Goal: Obtain resource: Download file/media

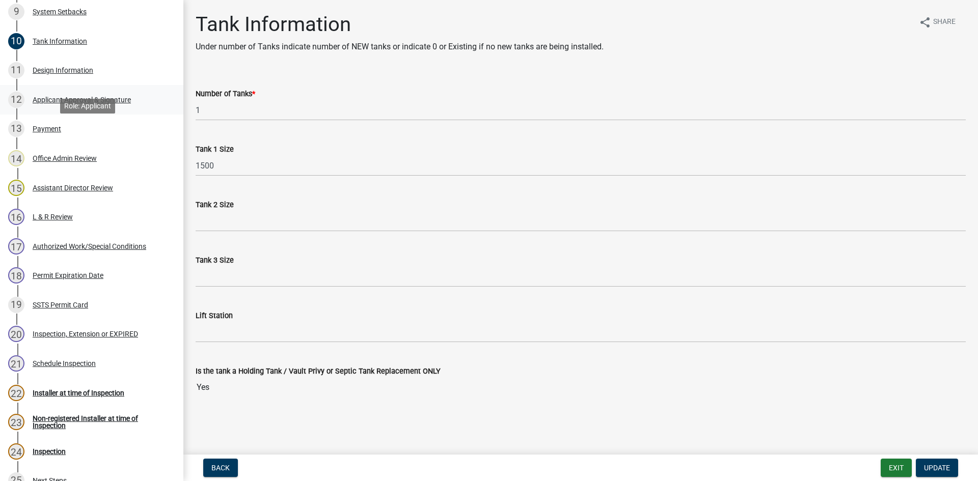
scroll to position [444, 0]
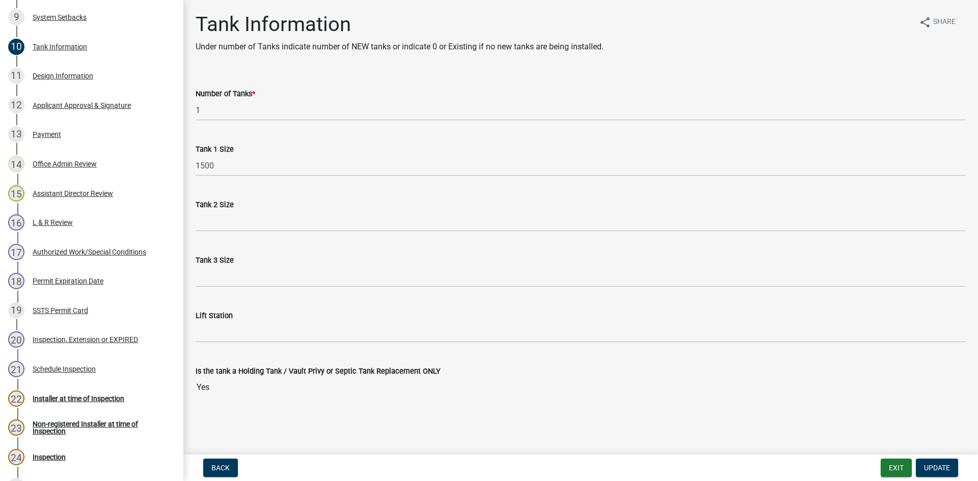
click at [80, 72] on div "Design Information" at bounding box center [63, 75] width 61 height 7
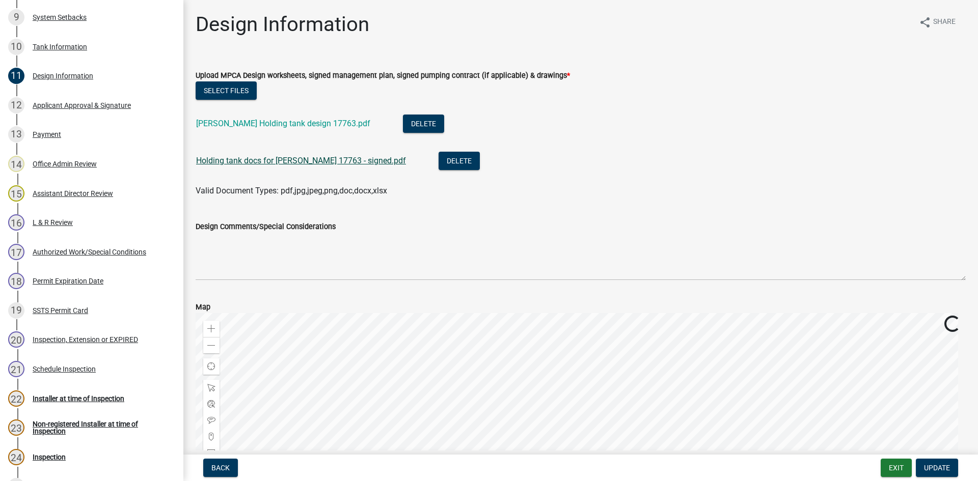
click at [274, 156] on link "Holding tank docs for Hoeper 17763 - signed.pdf" at bounding box center [301, 161] width 210 height 10
click at [282, 126] on link "Hoeper Holding tank design 17763.pdf" at bounding box center [283, 124] width 174 height 10
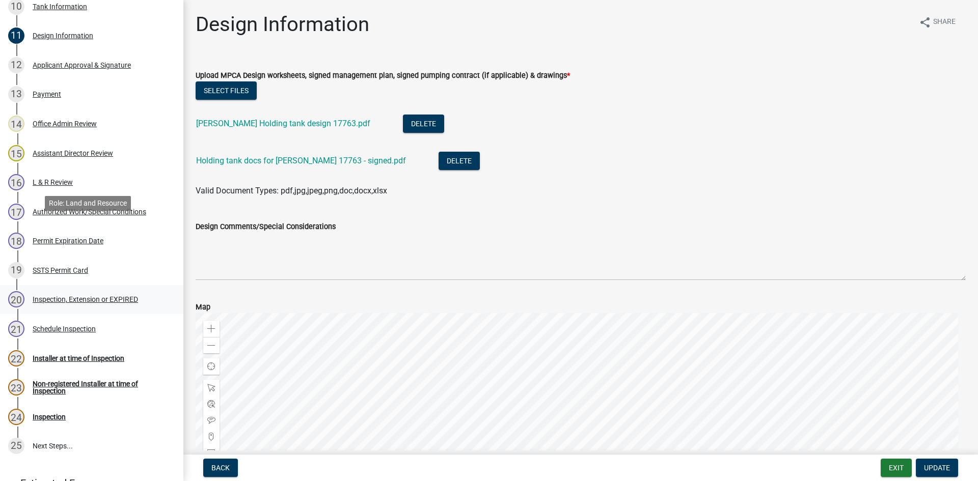
scroll to position [558, 0]
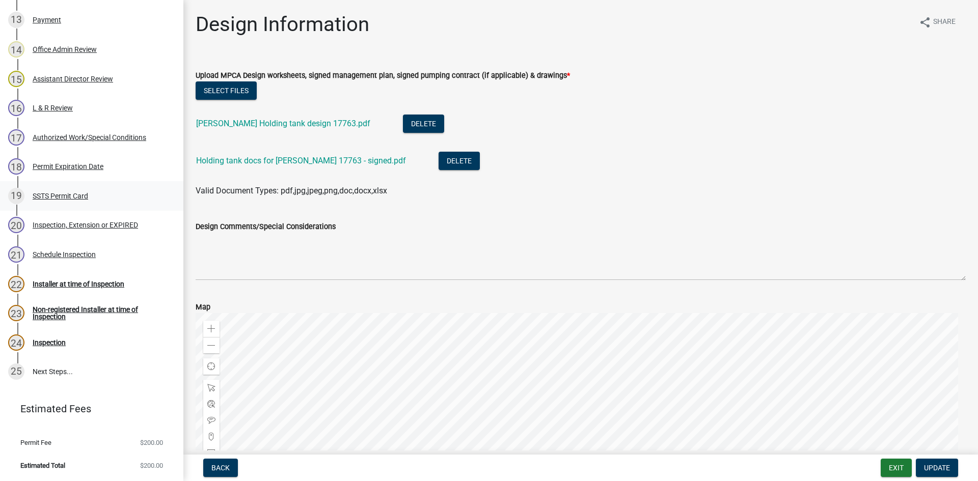
click at [106, 191] on div "19 SSTS Permit Card" at bounding box center [87, 196] width 159 height 16
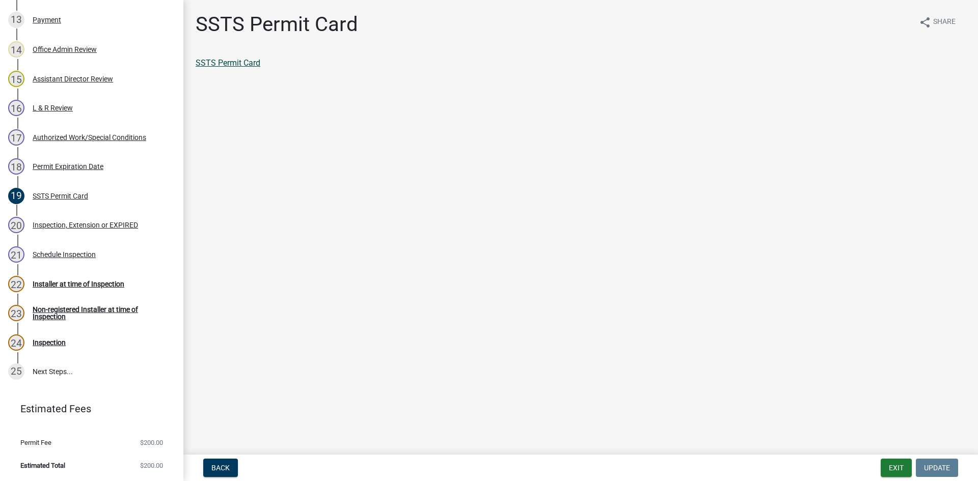
click at [248, 63] on link "SSTS Permit Card" at bounding box center [228, 63] width 65 height 10
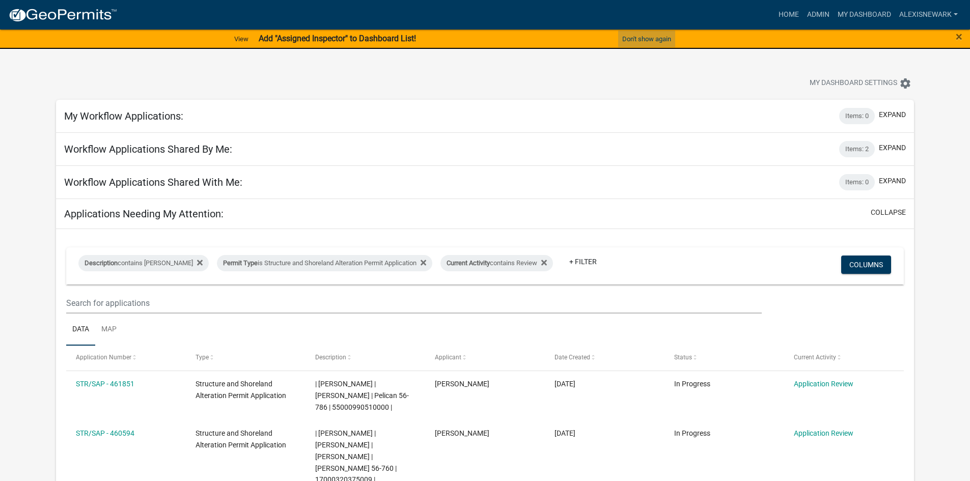
click at [641, 41] on button "Don't show again" at bounding box center [646, 39] width 57 height 17
